Goal: Find specific page/section: Find specific page/section

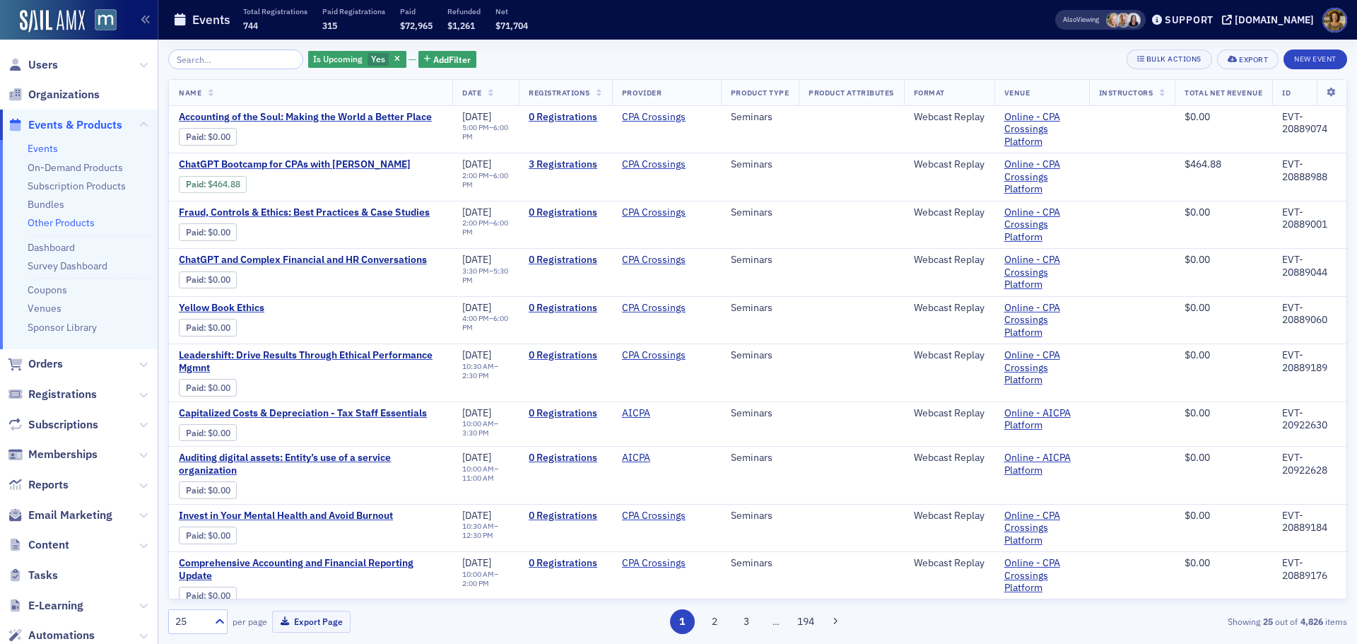
click at [80, 223] on link "Other Products" at bounding box center [61, 222] width 67 height 13
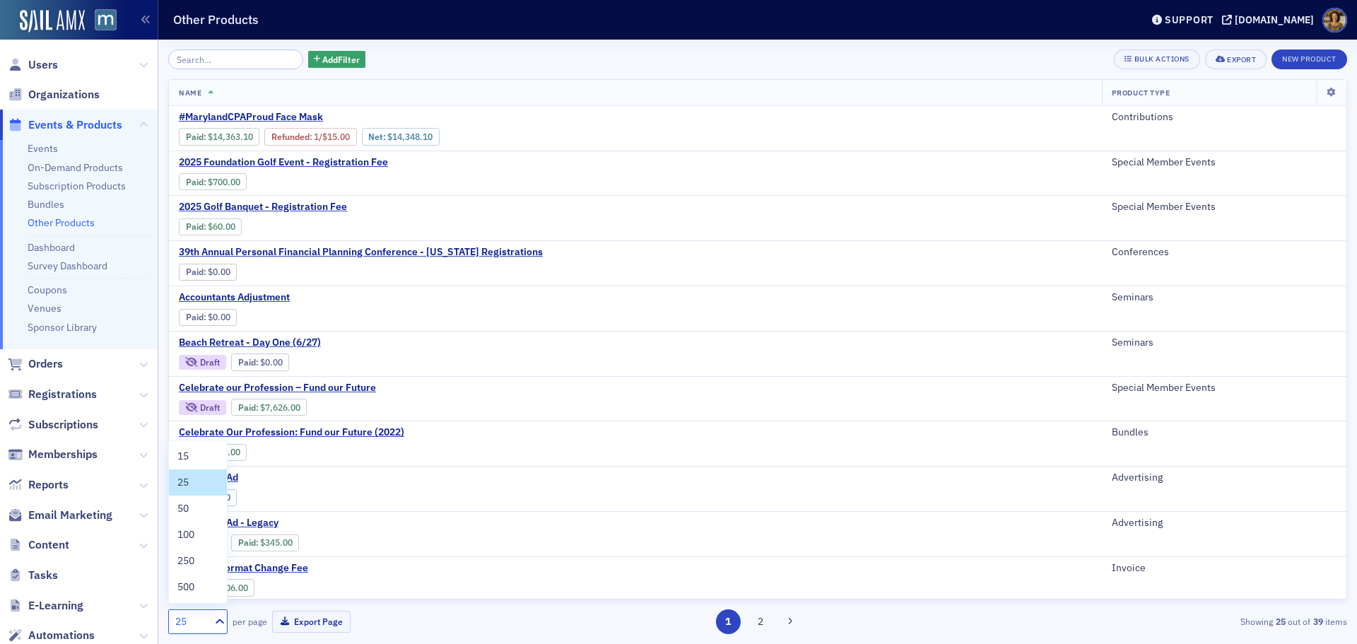
click at [194, 628] on div "25" at bounding box center [190, 621] width 31 height 15
click at [189, 592] on span "500" at bounding box center [185, 587] width 17 height 15
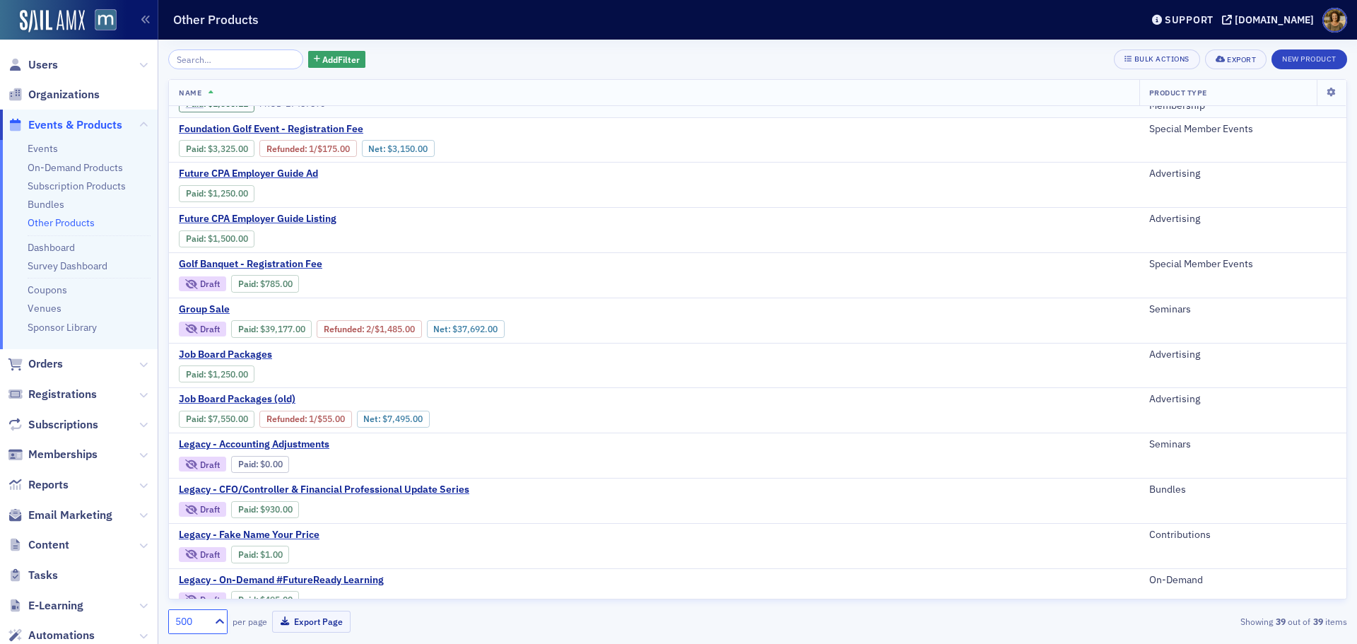
scroll to position [565, 0]
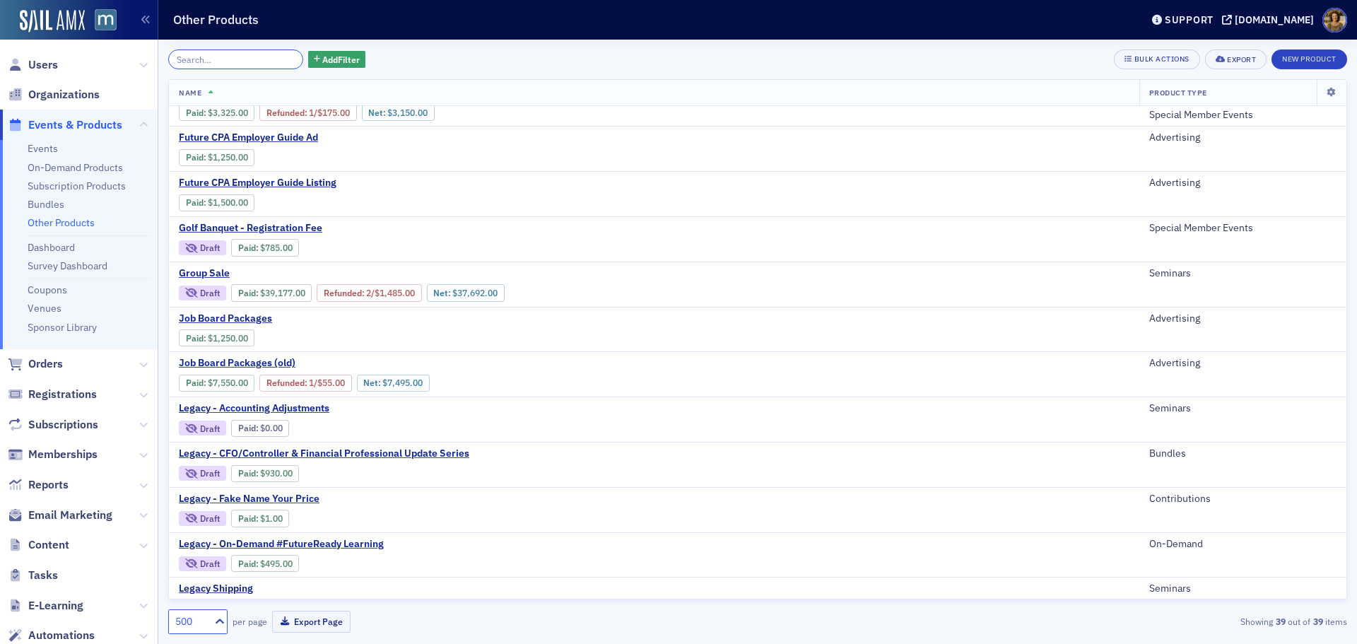
click at [206, 61] on input "search" at bounding box center [235, 59] width 135 height 20
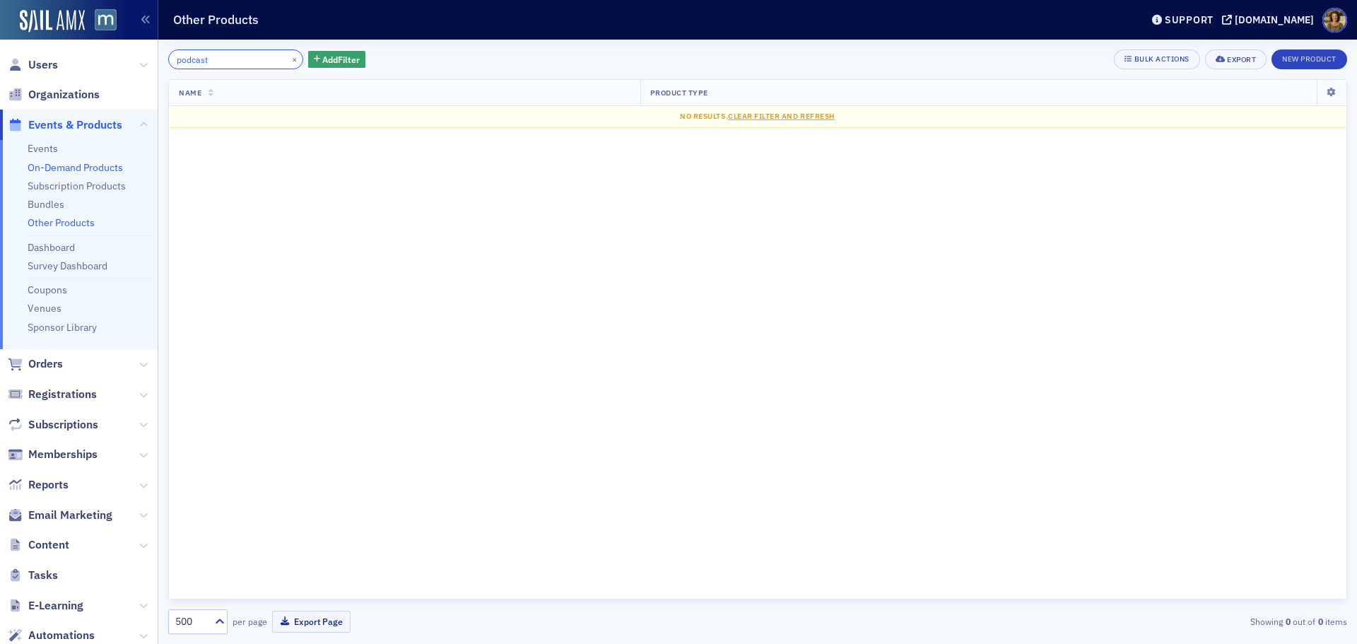
type input "podcast"
click at [52, 168] on link "On-Demand Products" at bounding box center [75, 167] width 95 height 13
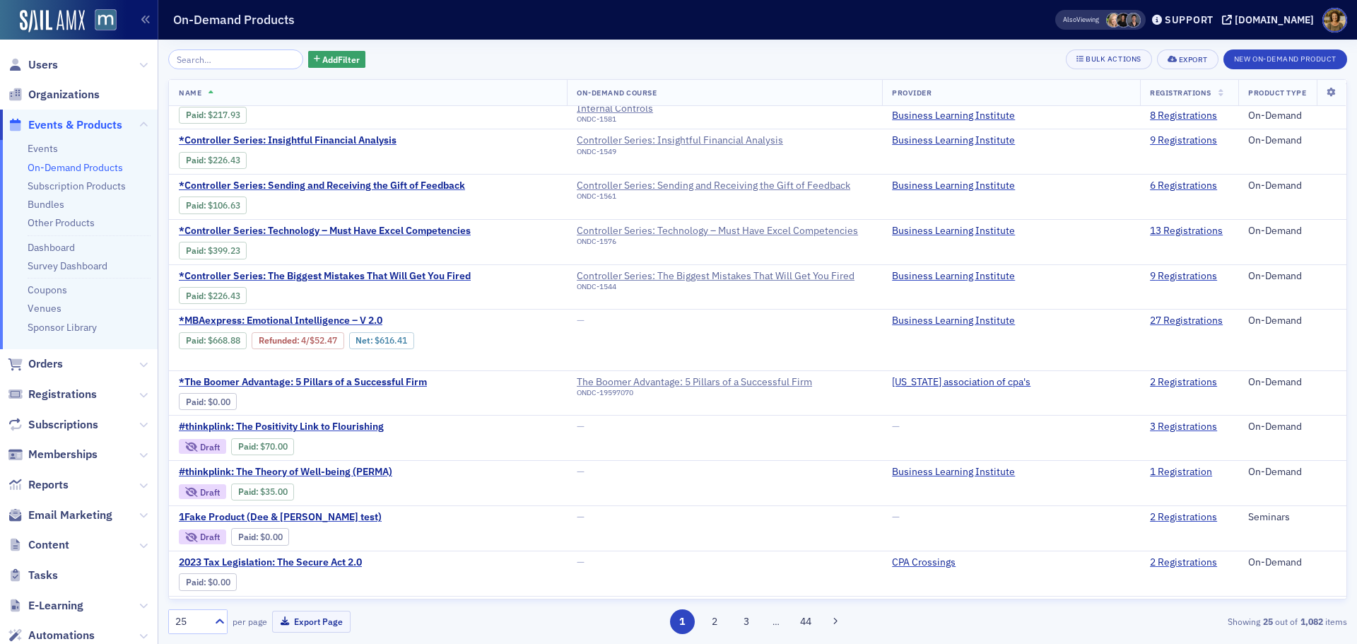
scroll to position [636, 0]
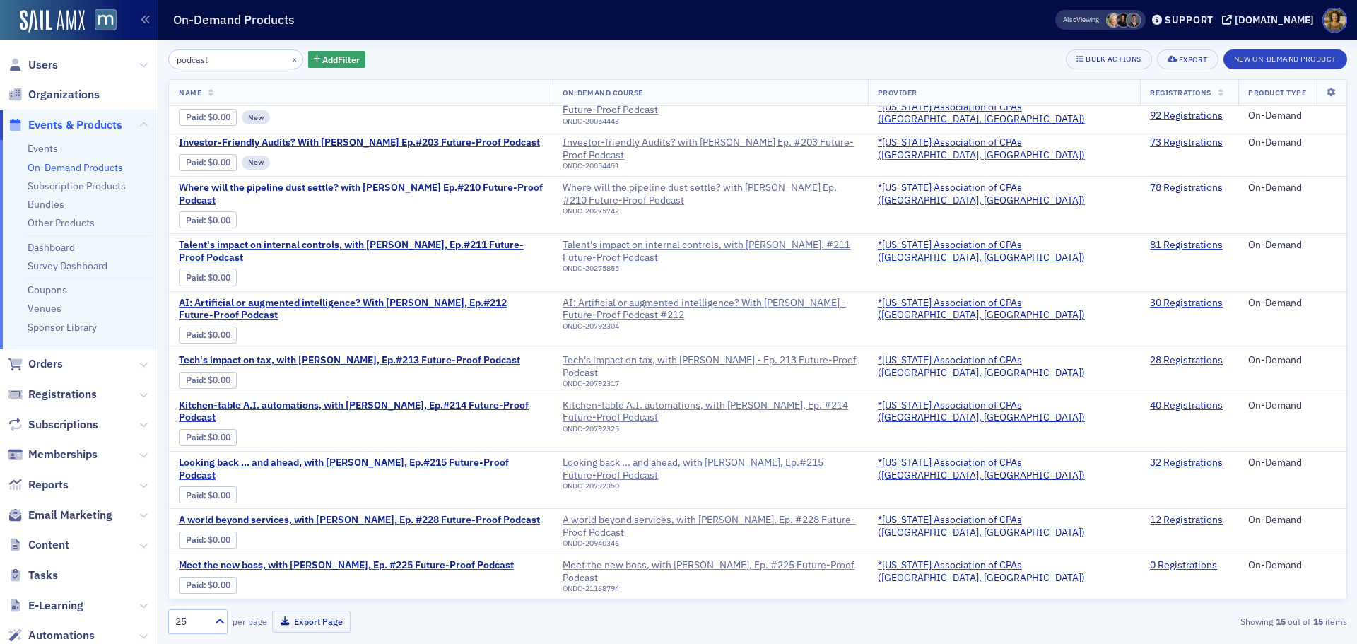
scroll to position [233, 0]
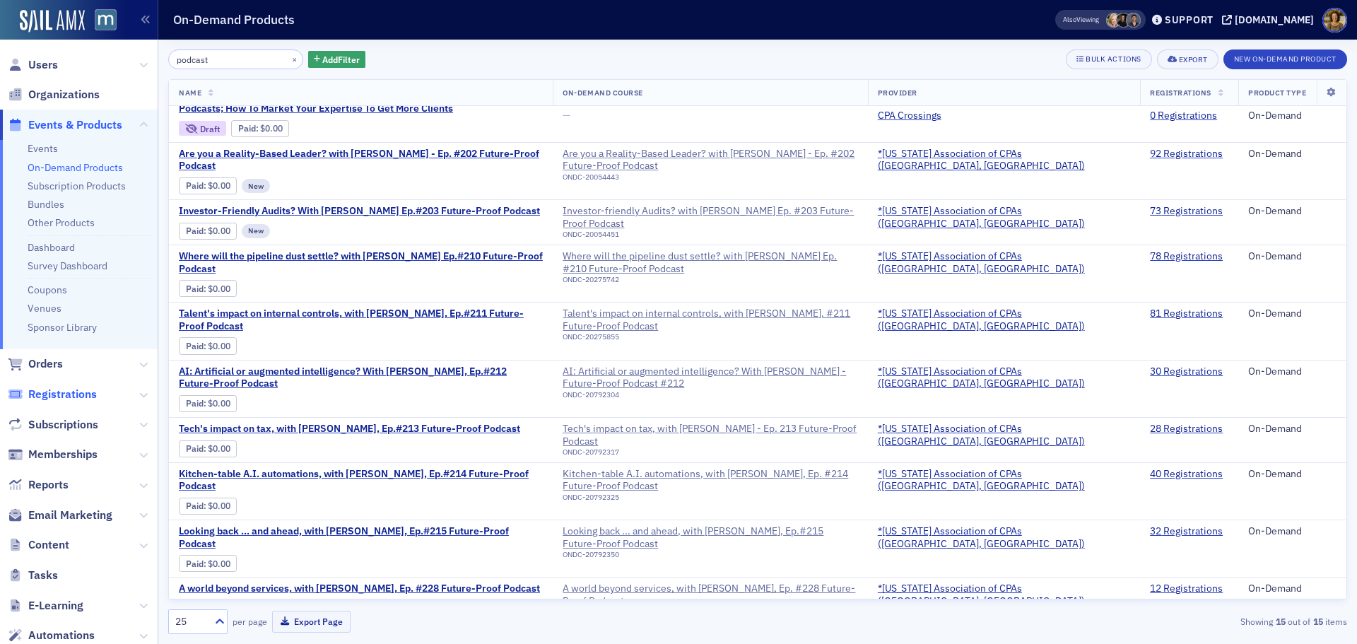
type input "podcast"
click at [83, 396] on span "Registrations" at bounding box center [62, 395] width 69 height 16
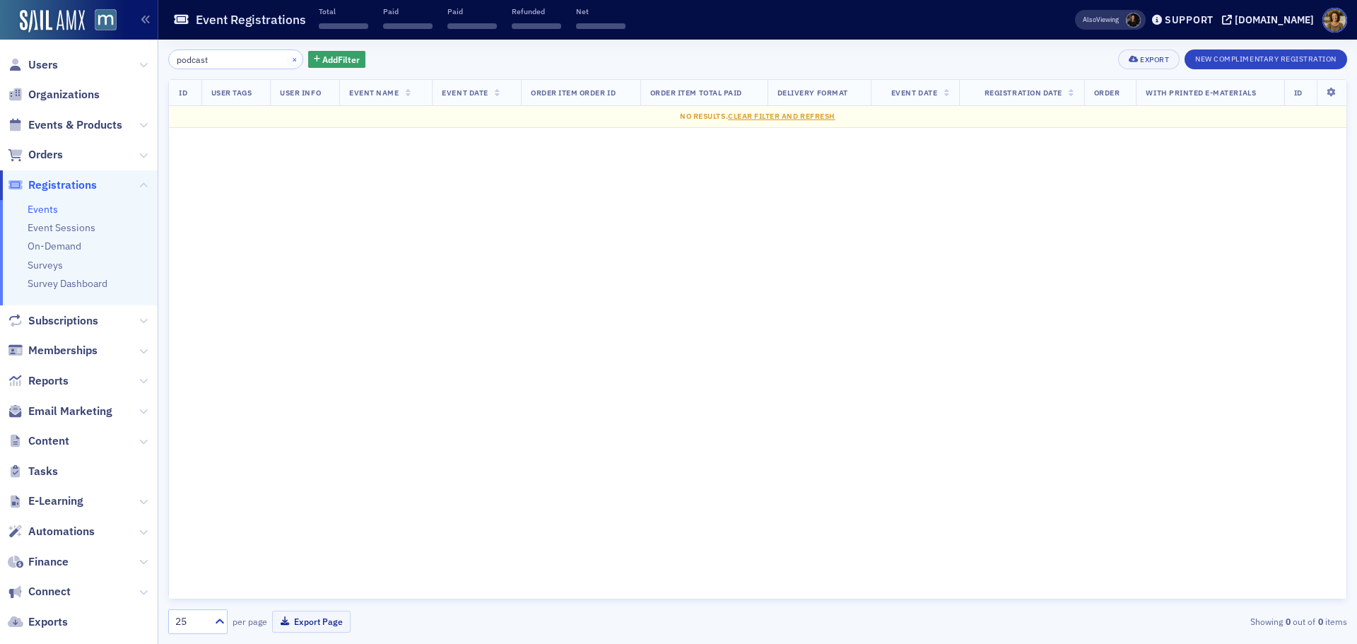
type input "podcast"
click at [288, 60] on button "×" at bounding box center [294, 58] width 13 height 13
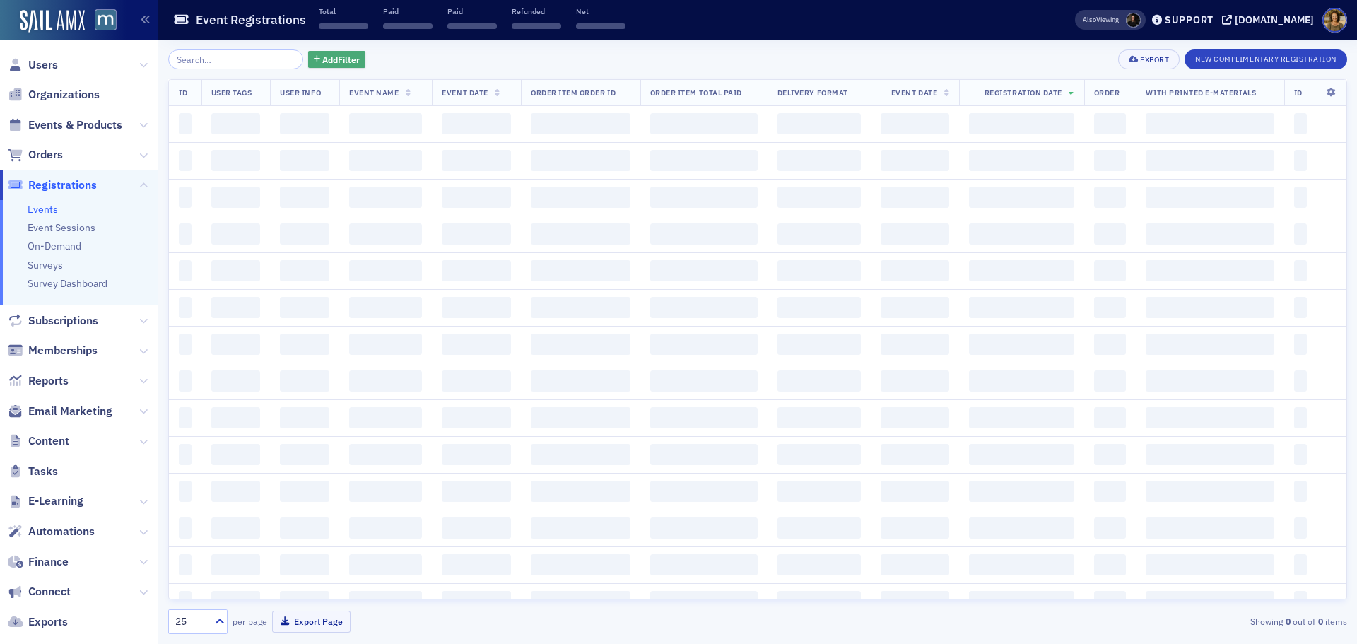
click at [314, 60] on icon "button" at bounding box center [317, 60] width 6 height 8
